Goal: Task Accomplishment & Management: Complete application form

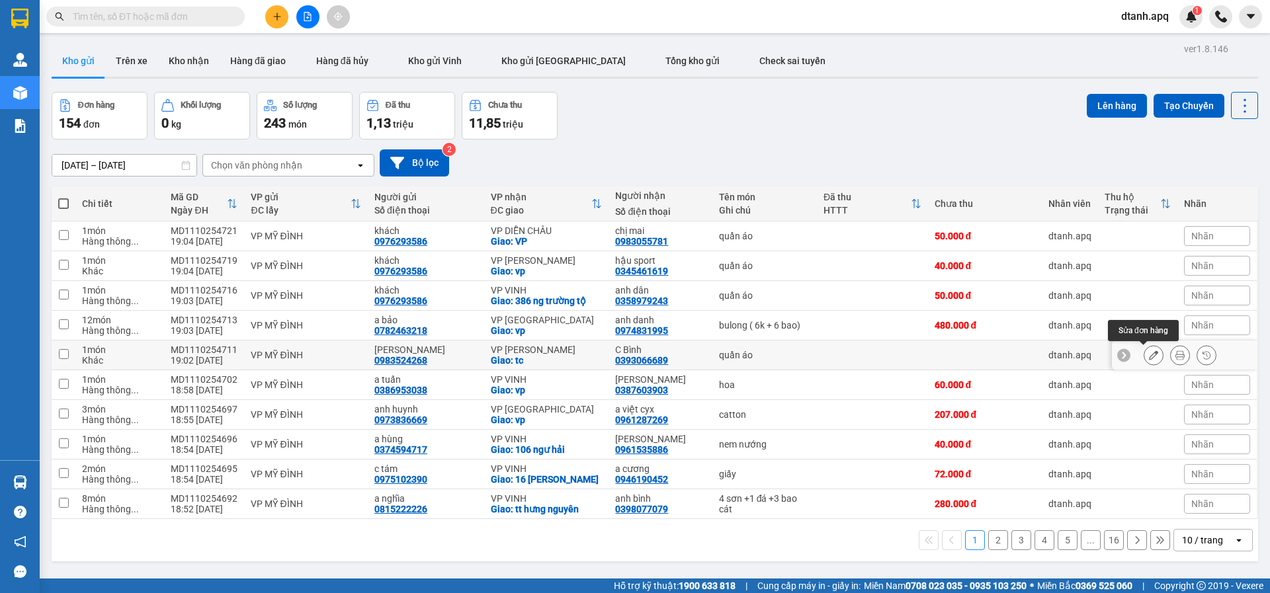
click at [1149, 355] on icon at bounding box center [1153, 355] width 9 height 9
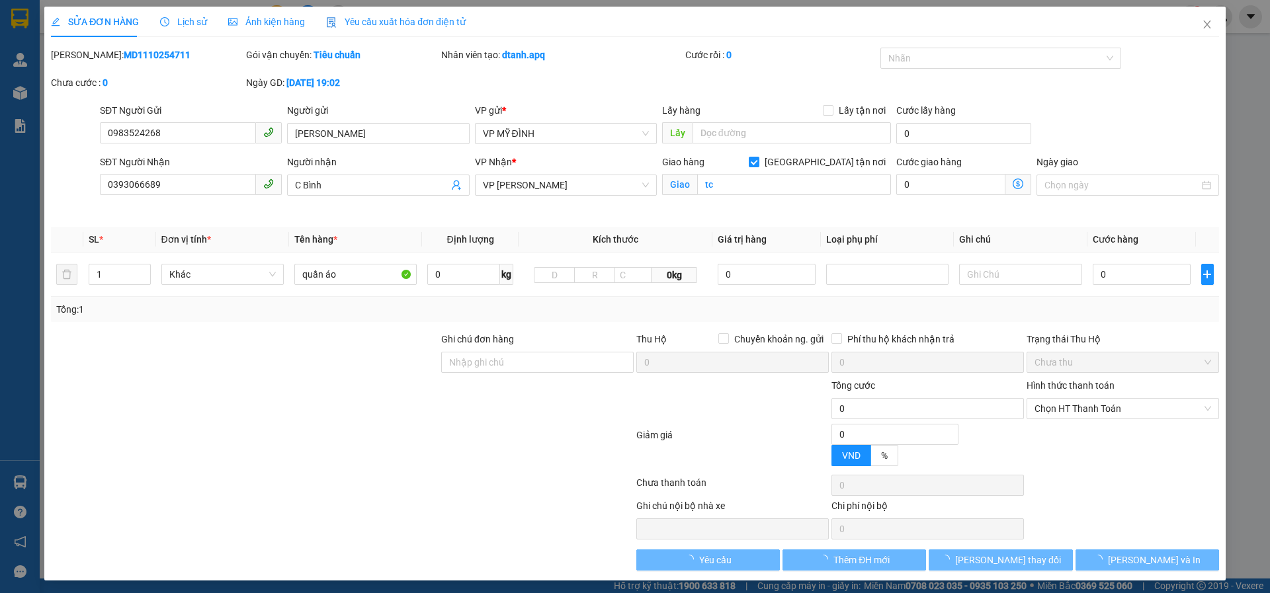
type input "0983524268"
type input "[PERSON_NAME]"
type input "0393066689"
type input "C Bình"
checkbox input "true"
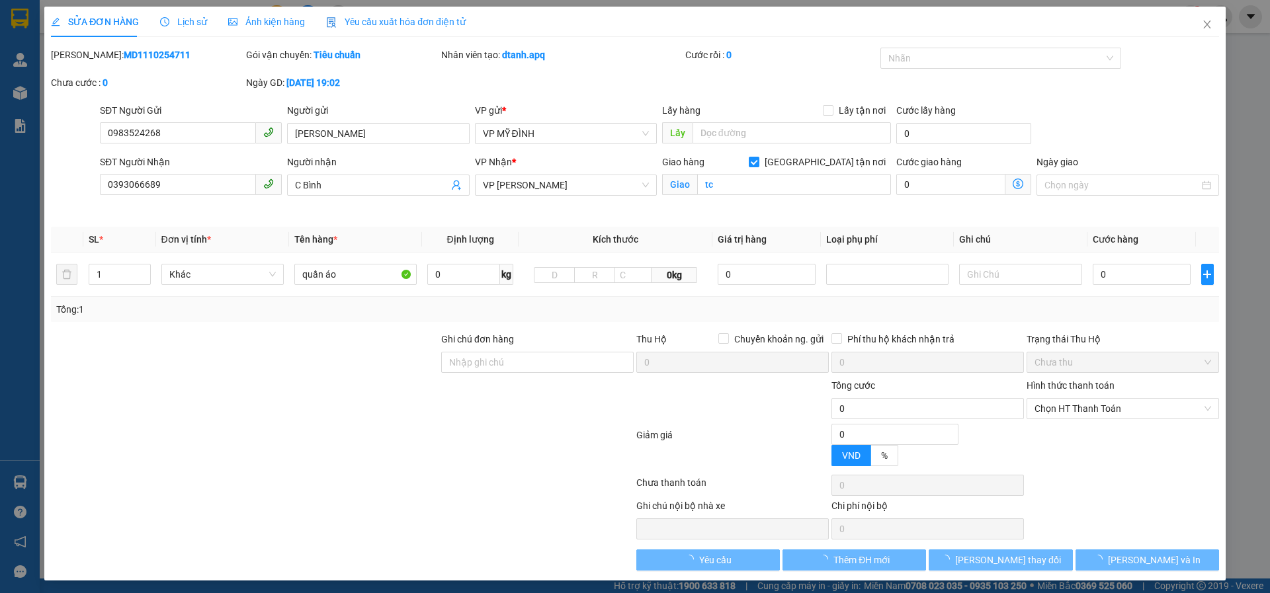
type input "tc"
type input "0"
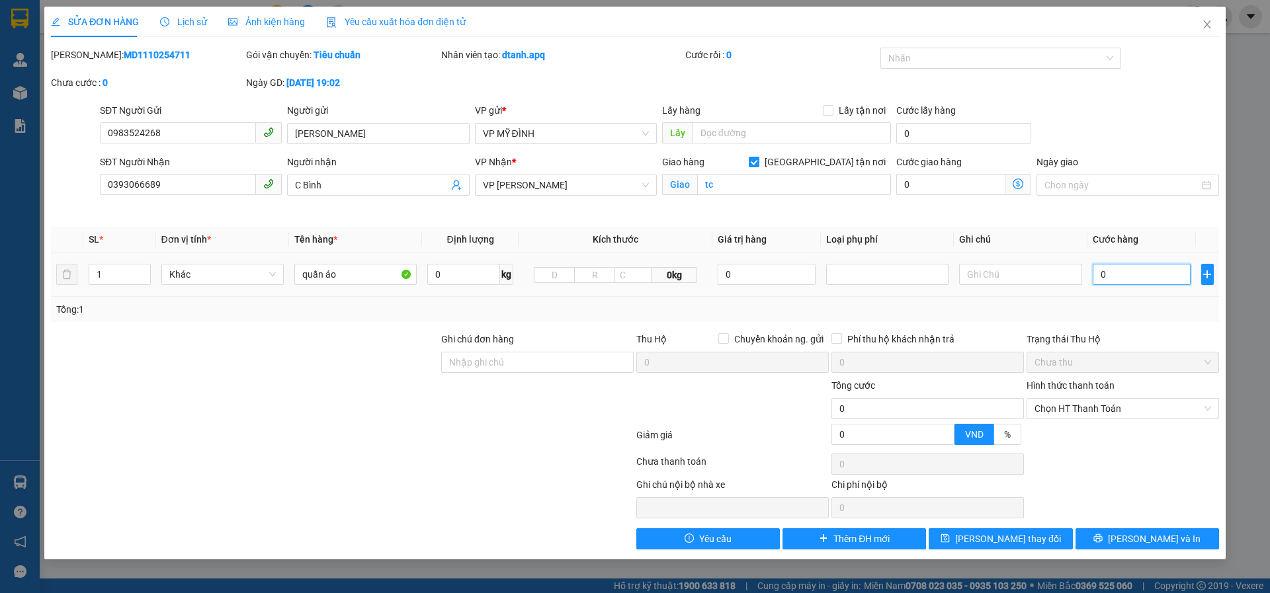
click at [1113, 274] on input "0" at bounding box center [1142, 274] width 99 height 21
type input "4"
type input "40"
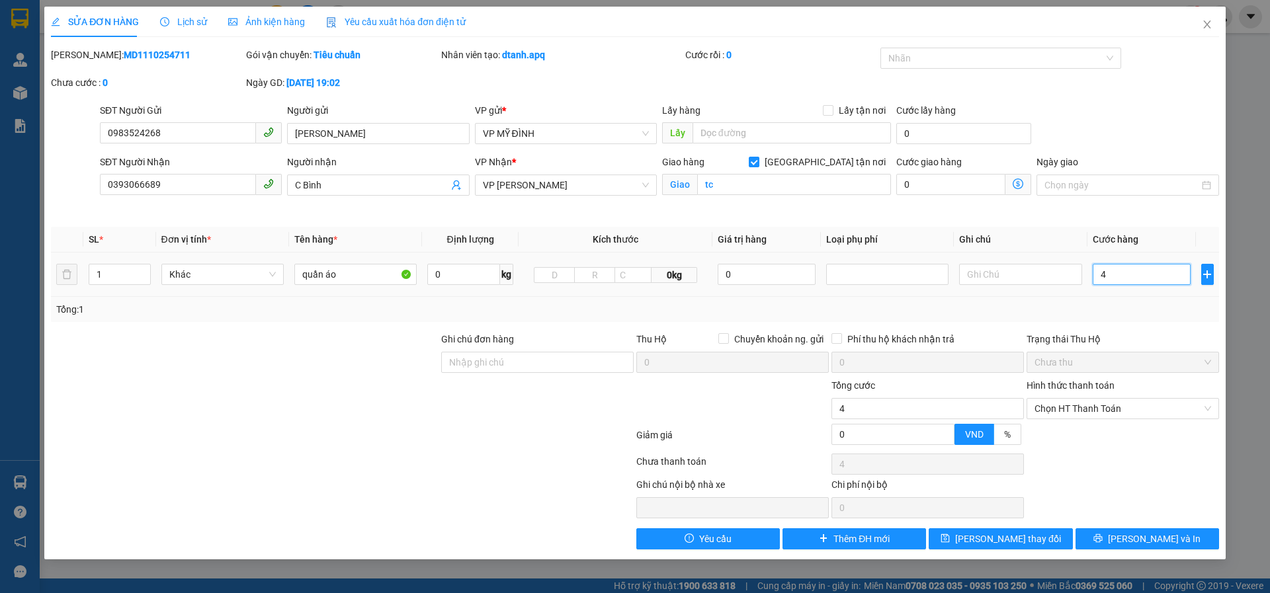
type input "40"
type input "40.000"
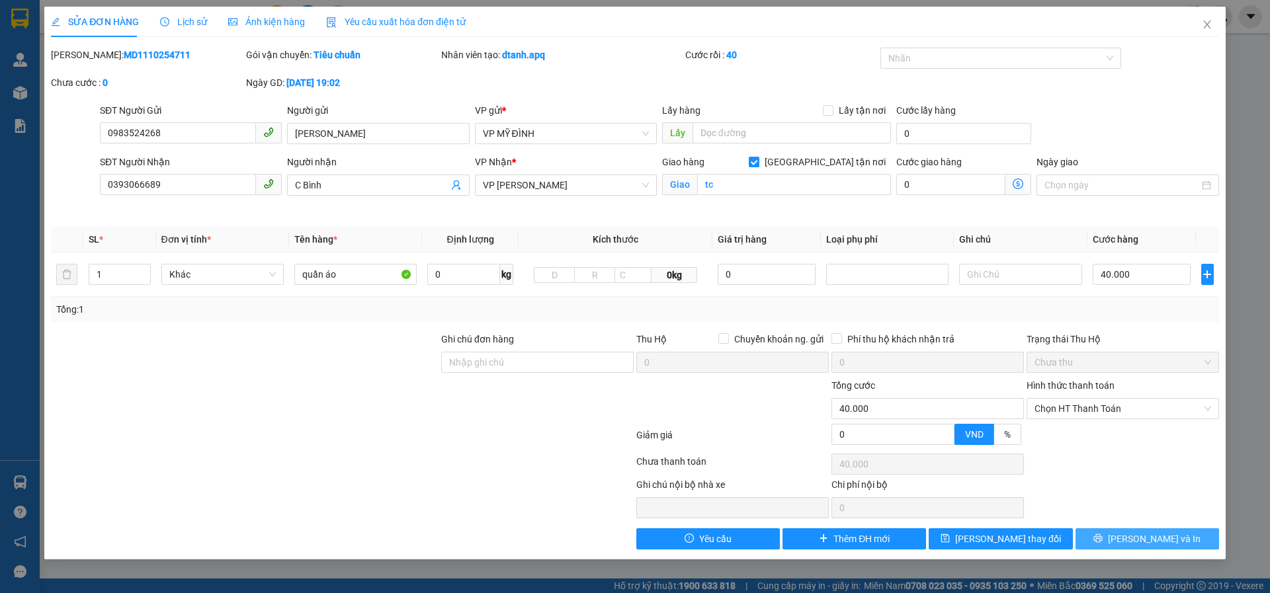
click at [1110, 536] on button "[PERSON_NAME] và In" at bounding box center [1148, 539] width 144 height 21
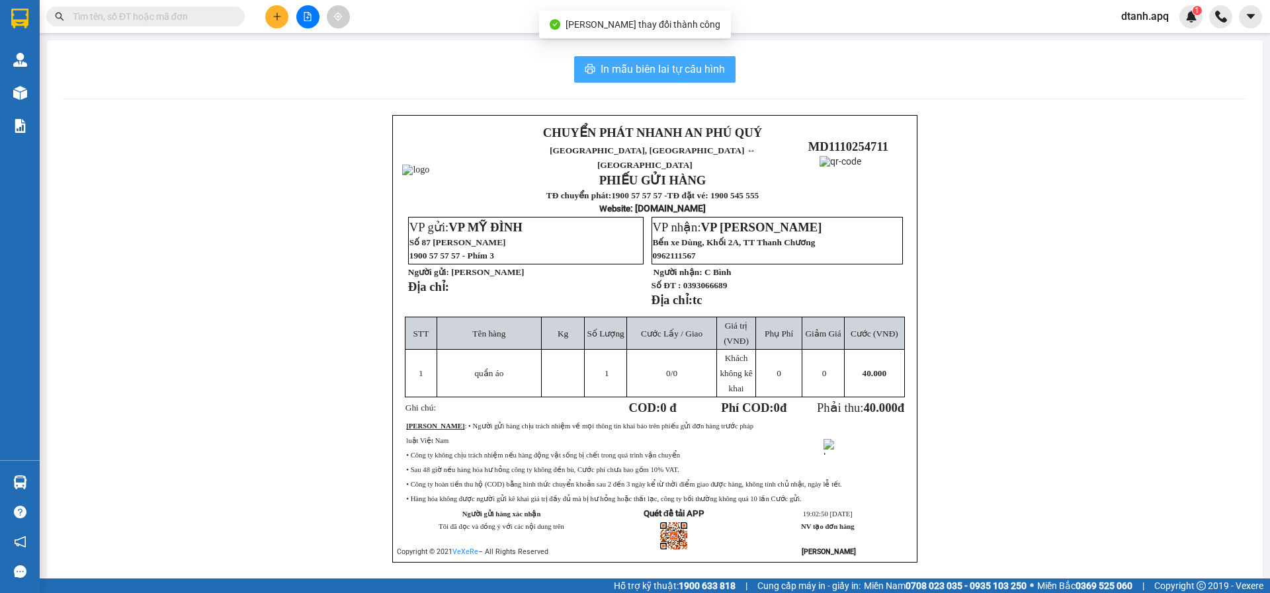
click at [615, 72] on span "In mẫu biên lai tự cấu hình" at bounding box center [663, 69] width 124 height 17
